Goal: Find specific page/section: Find specific page/section

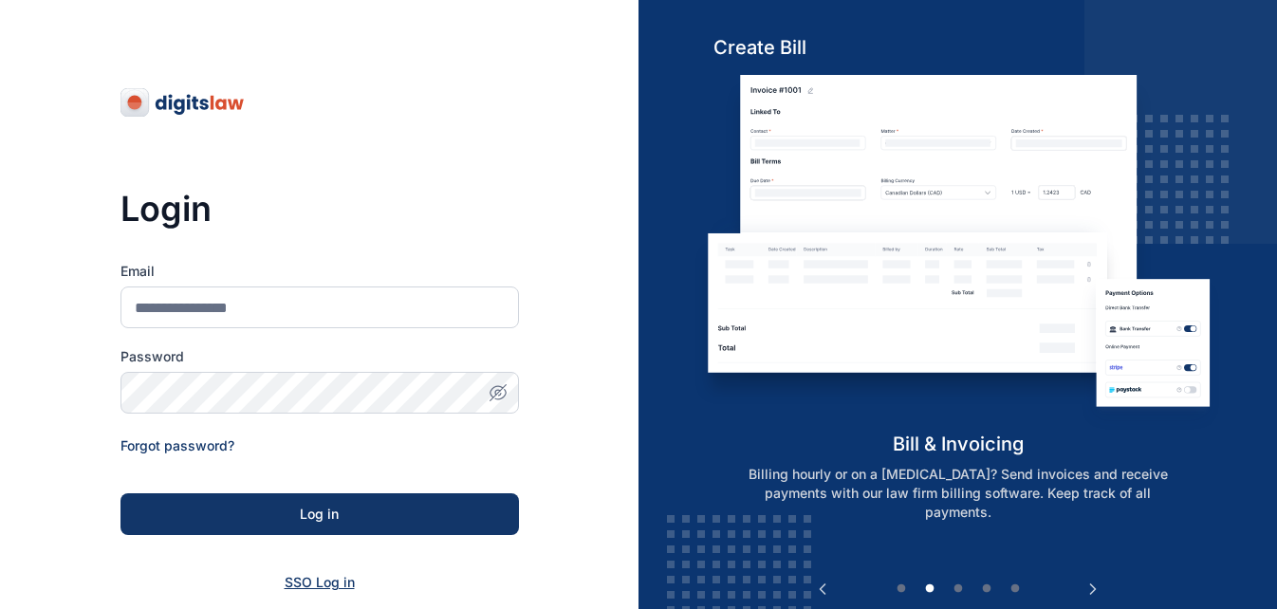
click at [302, 585] on span "SSO Log in" at bounding box center [320, 582] width 70 height 16
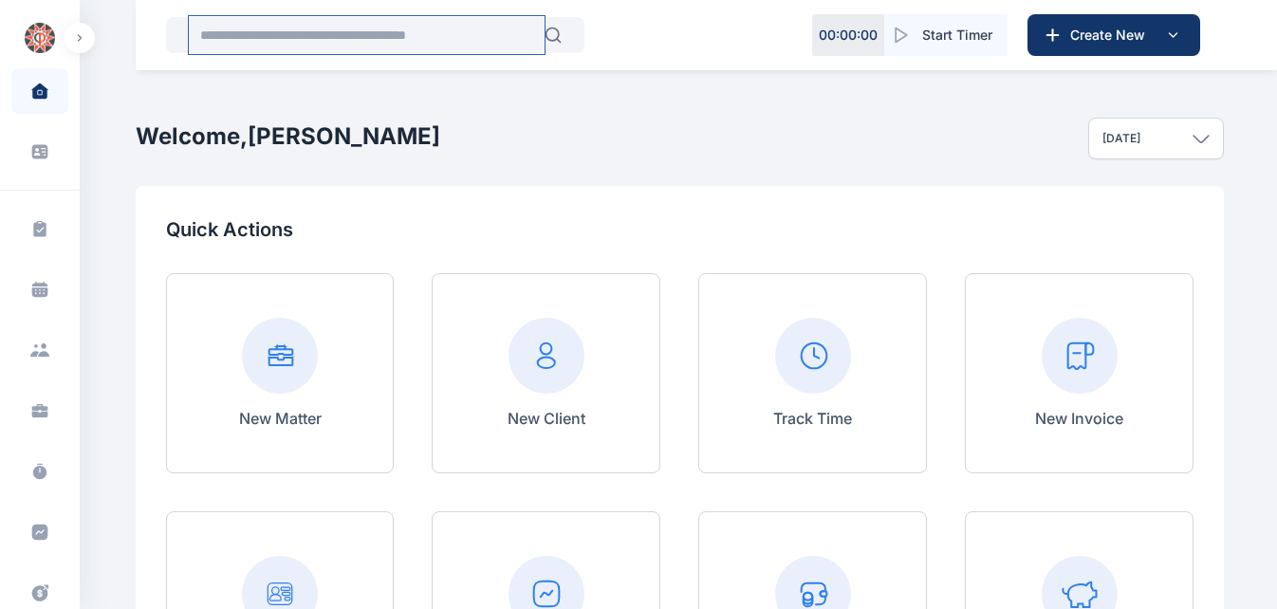
click at [379, 42] on input "text" at bounding box center [367, 35] width 356 height 38
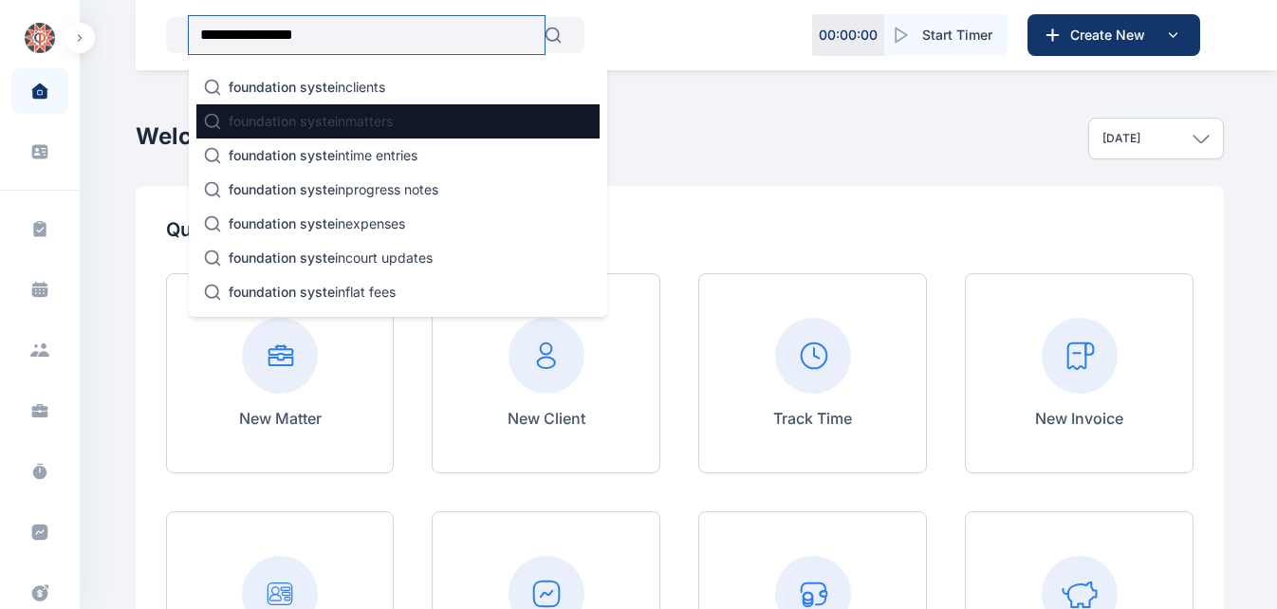
type input "**********"
click at [365, 123] on p "foundation syste in matters" at bounding box center [311, 121] width 164 height 19
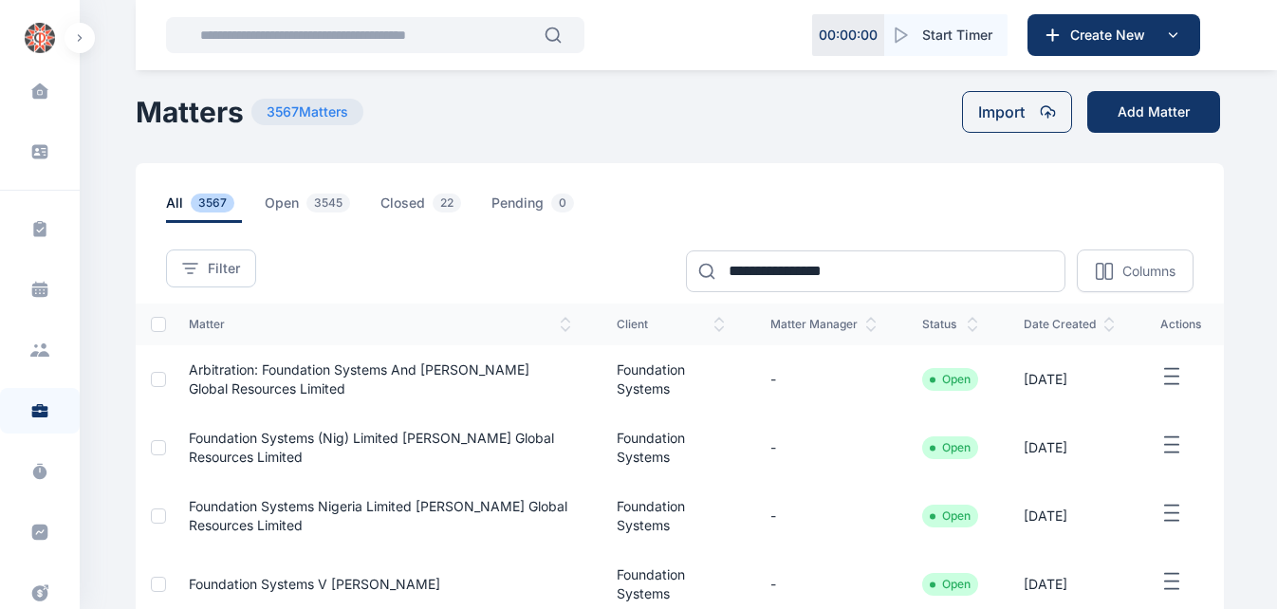
click at [1174, 376] on icon "button" at bounding box center [1172, 377] width 23 height 24
click at [453, 363] on span "Arbitration: Foundation Systems and [PERSON_NAME] Global Resources Limited" at bounding box center [359, 379] width 341 height 35
